Goal: Navigation & Orientation: Find specific page/section

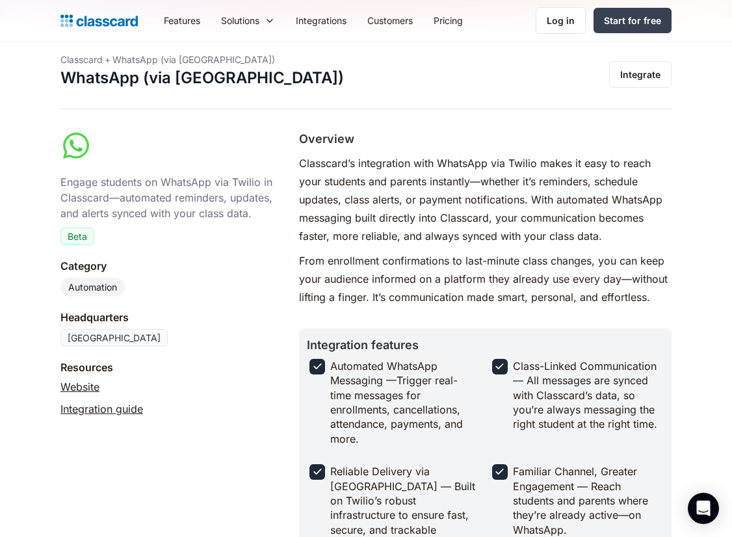
scroll to position [31, 0]
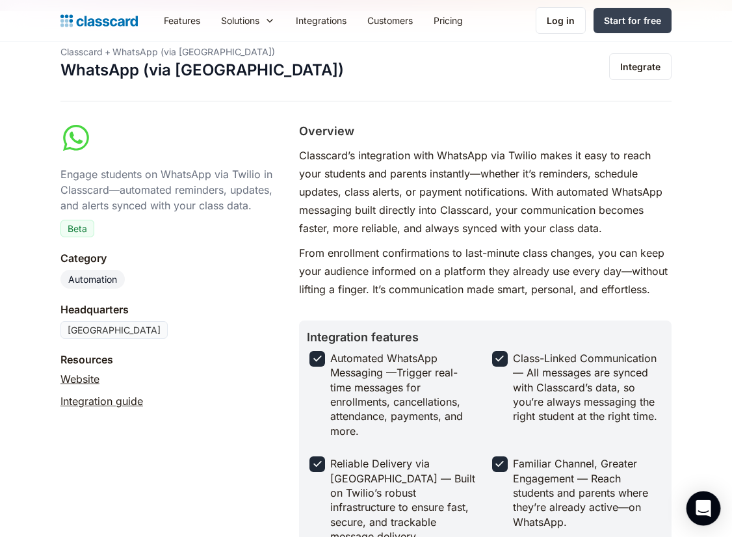
click at [700, 510] on icon "Open Intercom Messenger" at bounding box center [702, 508] width 15 height 17
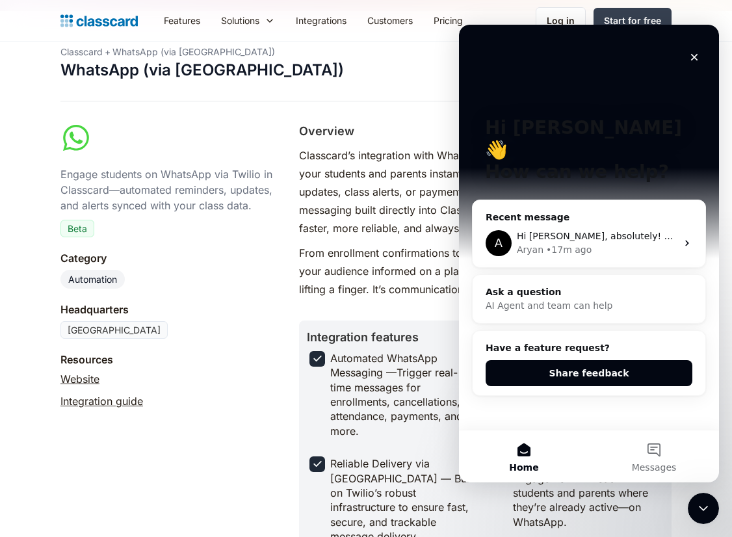
scroll to position [0, 0]
click at [620, 243] on div "Aryan • 17m ago" at bounding box center [597, 250] width 160 height 14
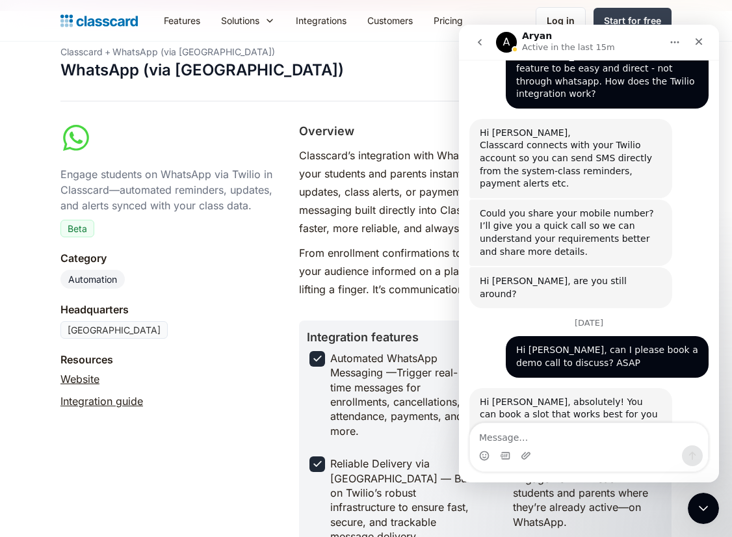
scroll to position [2310, 0]
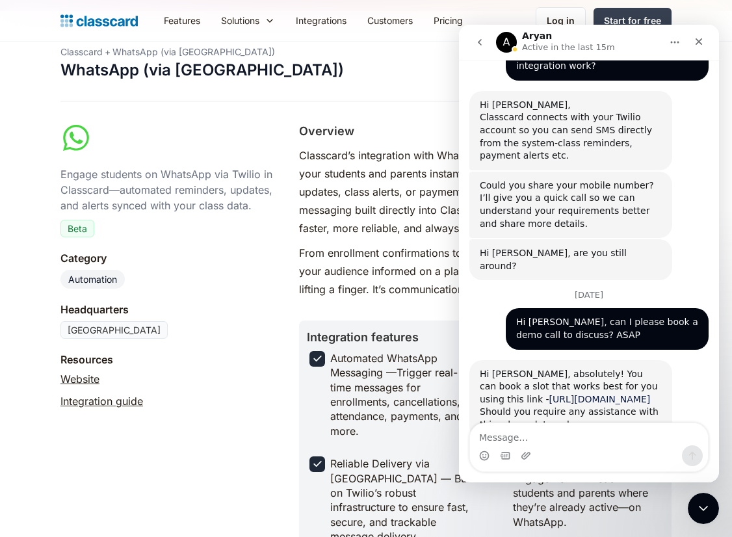
click at [569, 394] on link "https://calendly.com/d/cprs-zbb-h55/classcard-personalized-demo" at bounding box center [599, 399] width 101 height 10
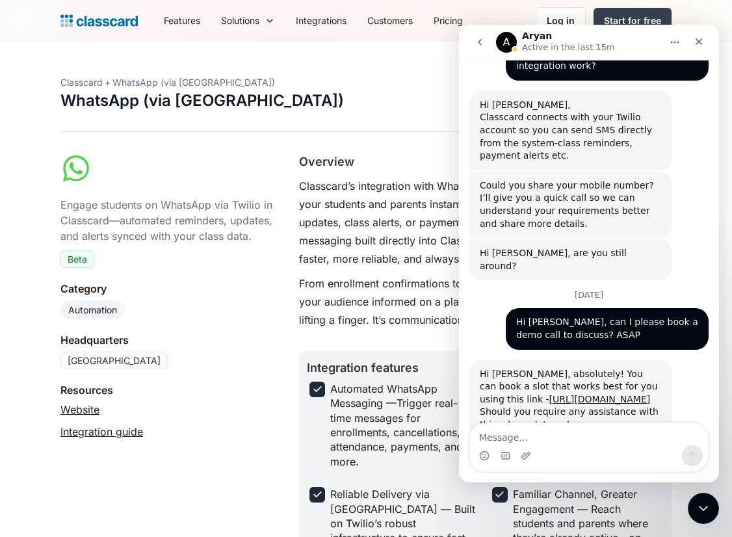
click at [128, 25] on img "home" at bounding box center [98, 21] width 77 height 18
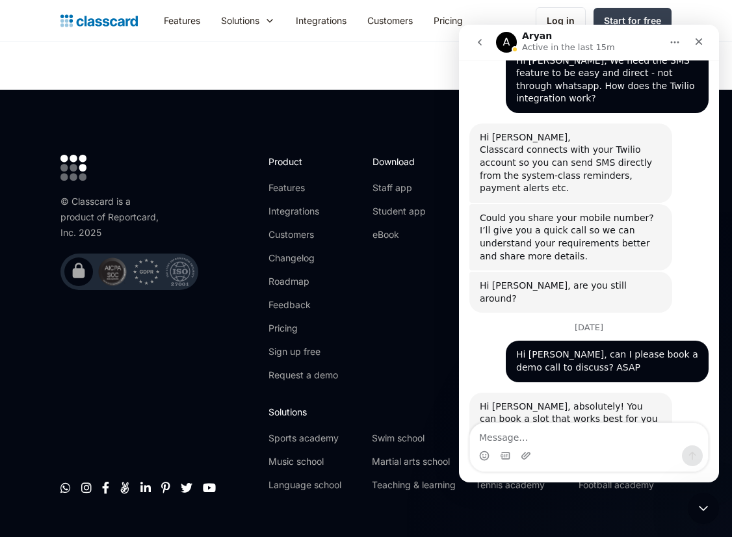
scroll to position [2310, 0]
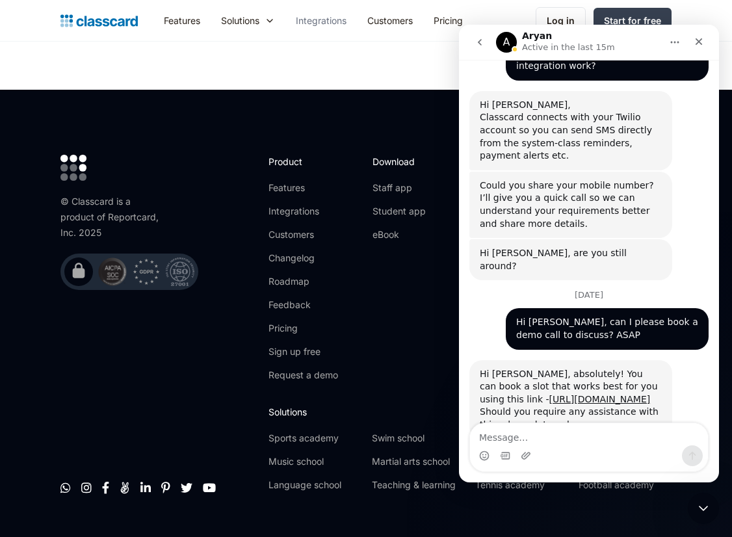
click at [326, 18] on link "Integrations" at bounding box center [320, 20] width 71 height 29
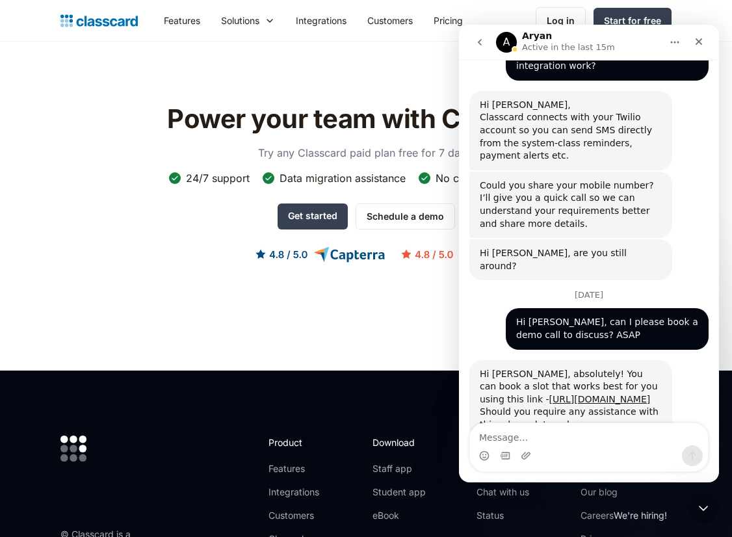
scroll to position [3237, 0]
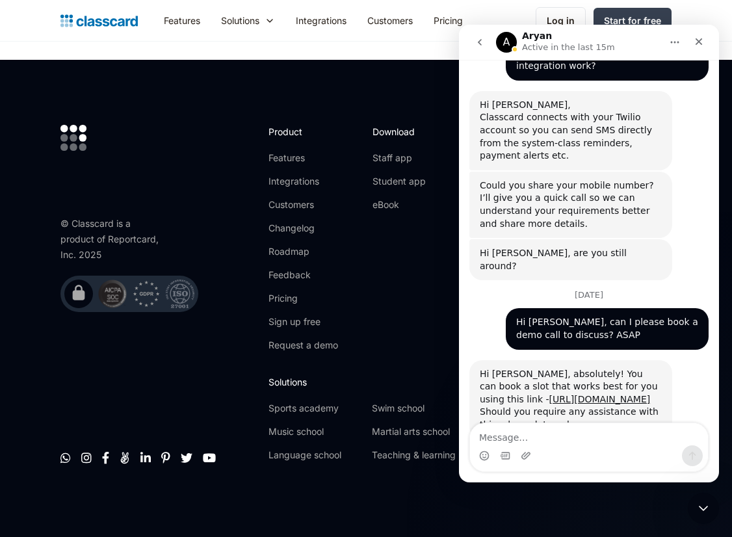
click at [479, 45] on icon "go back" at bounding box center [479, 42] width 10 height 10
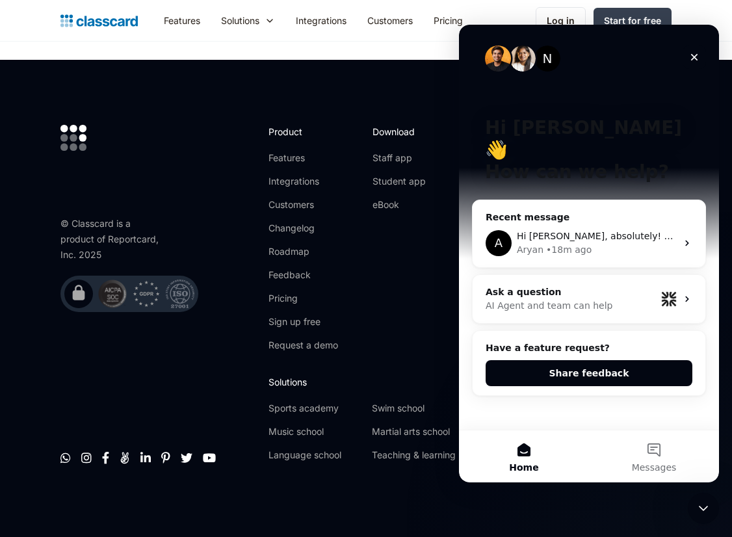
click at [692, 58] on icon "Close" at bounding box center [694, 57] width 10 height 10
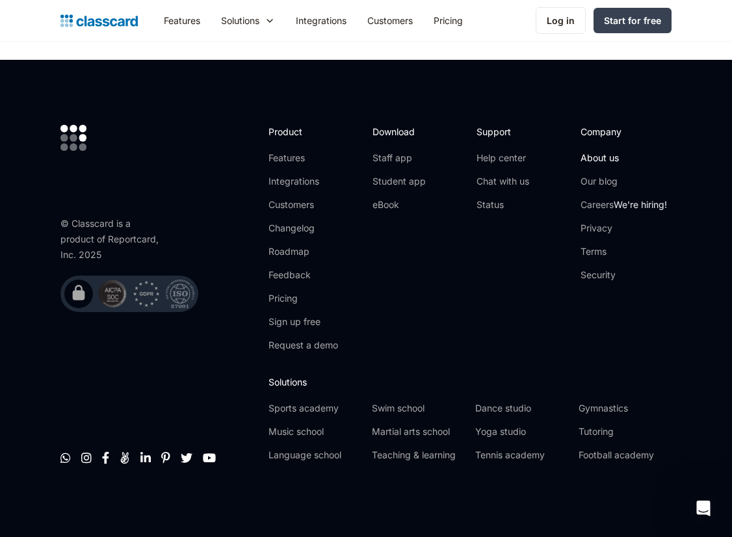
click at [591, 158] on link "About us" at bounding box center [623, 157] width 86 height 13
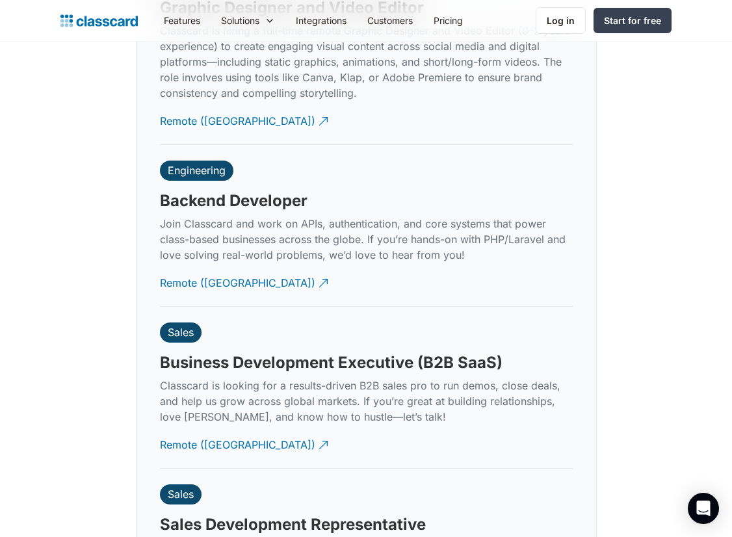
scroll to position [3312, 0]
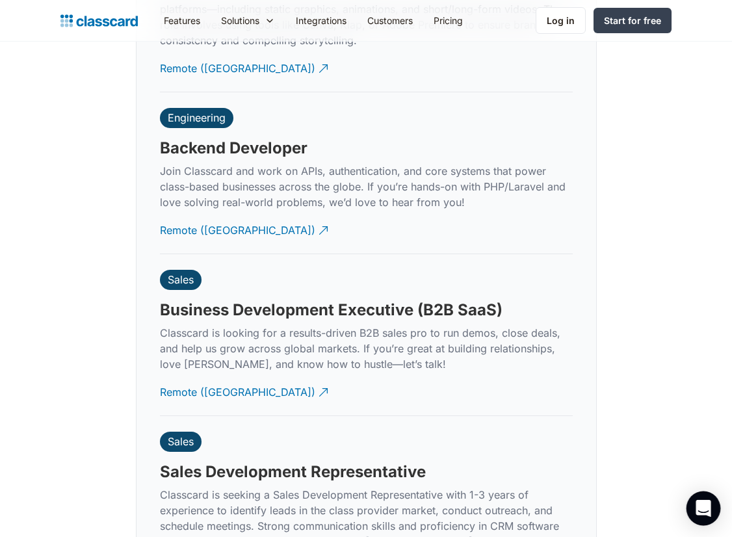
click at [699, 508] on icon "Open Intercom Messenger" at bounding box center [702, 508] width 15 height 17
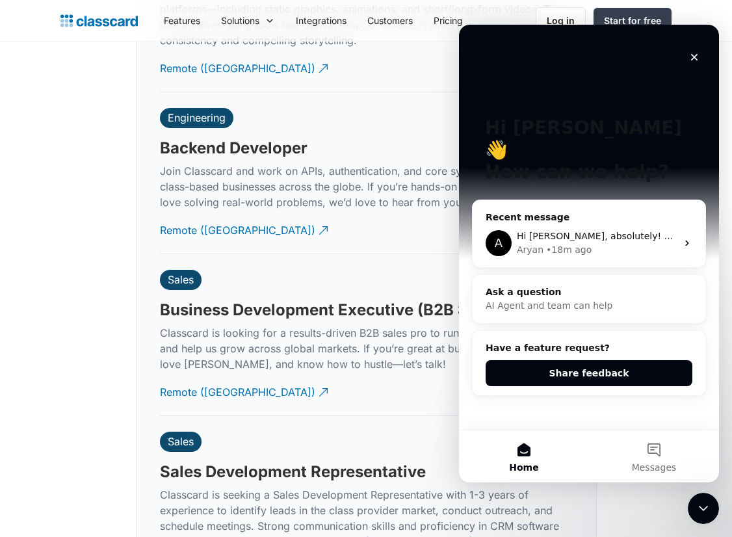
scroll to position [0, 0]
click at [607, 243] on div "Aryan • 18m ago" at bounding box center [597, 250] width 160 height 14
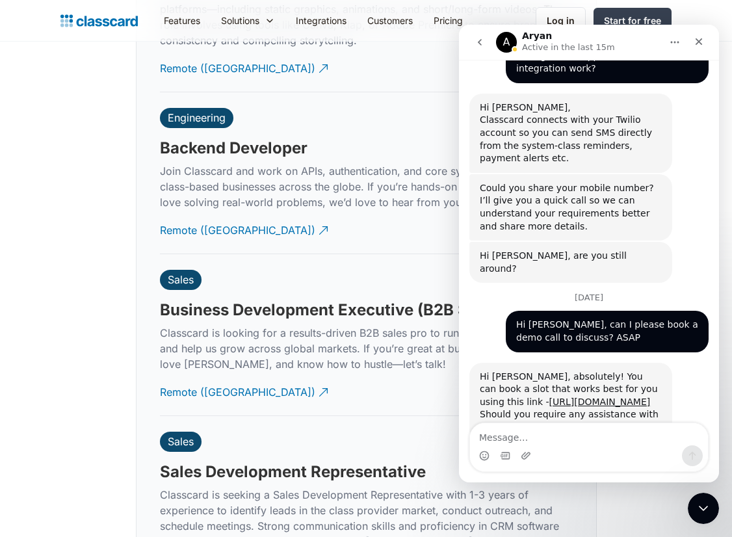
scroll to position [2310, 0]
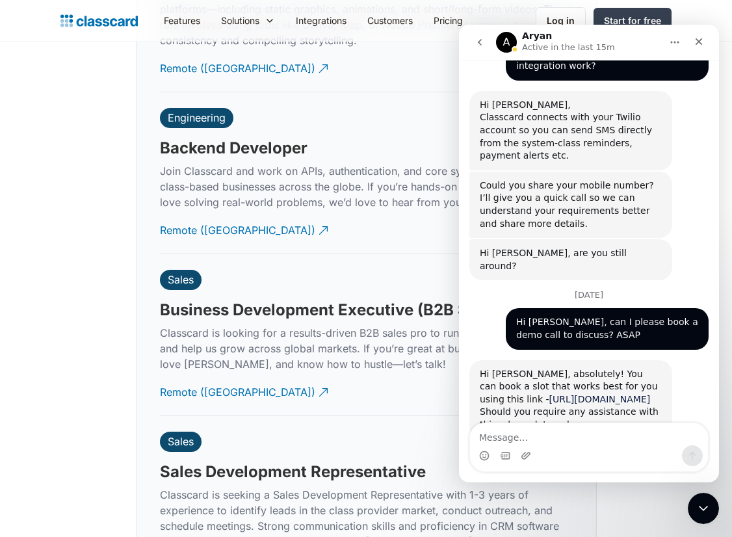
click at [593, 394] on link "[URL][DOMAIN_NAME]" at bounding box center [599, 399] width 101 height 10
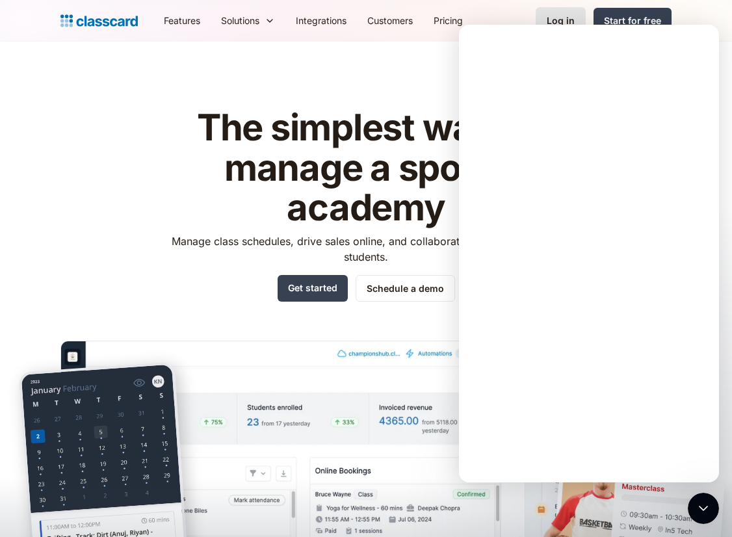
click at [554, 15] on div "Log in" at bounding box center [561, 21] width 28 height 14
